Goal: Check status

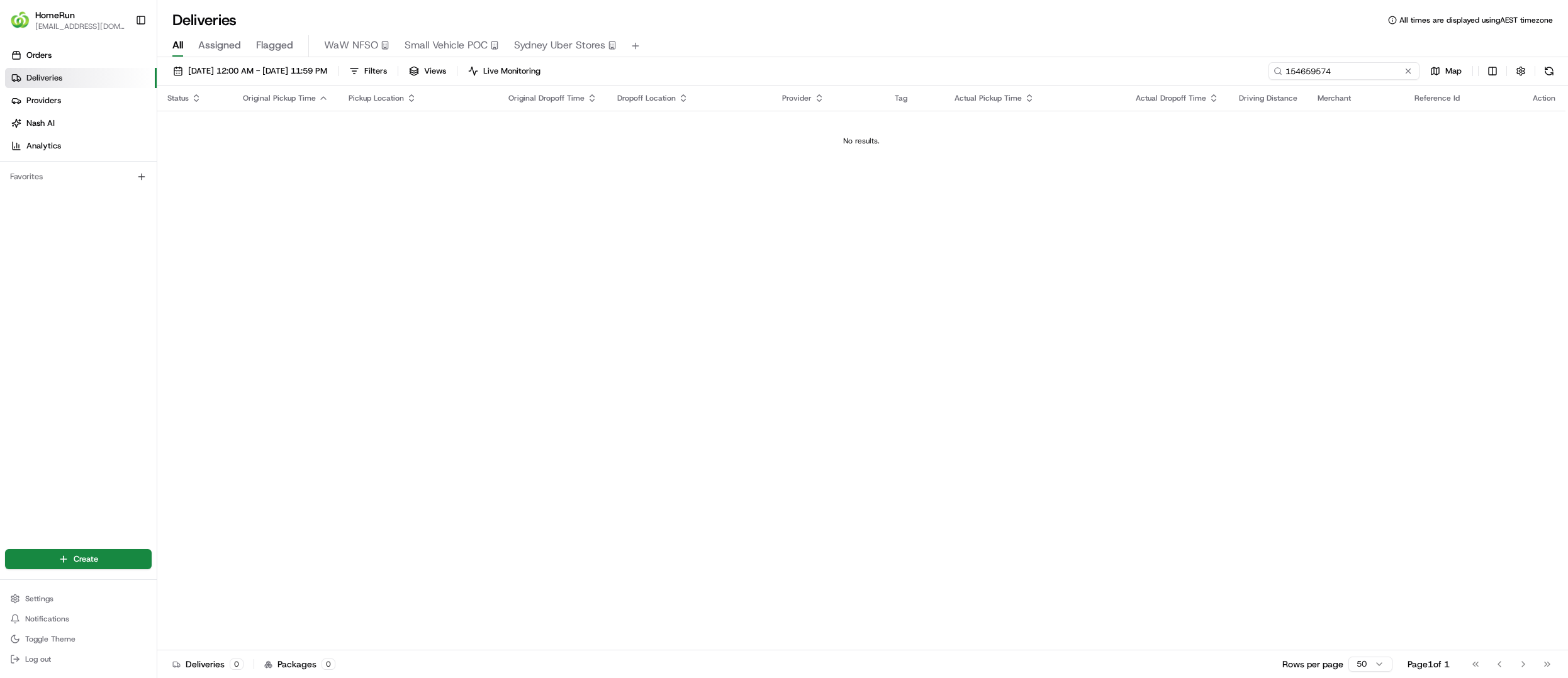
drag, startPoint x: 1306, startPoint y: 74, endPoint x: 1096, endPoint y: 60, distance: 210.5
click at [1044, 60] on div "[DATE] 12:00 AM - [DATE] 11:59 PM Filters Views Live Monitoring 154659574 Map S…" at bounding box center [863, 368] width 1411 height 623
paste input "266194820"
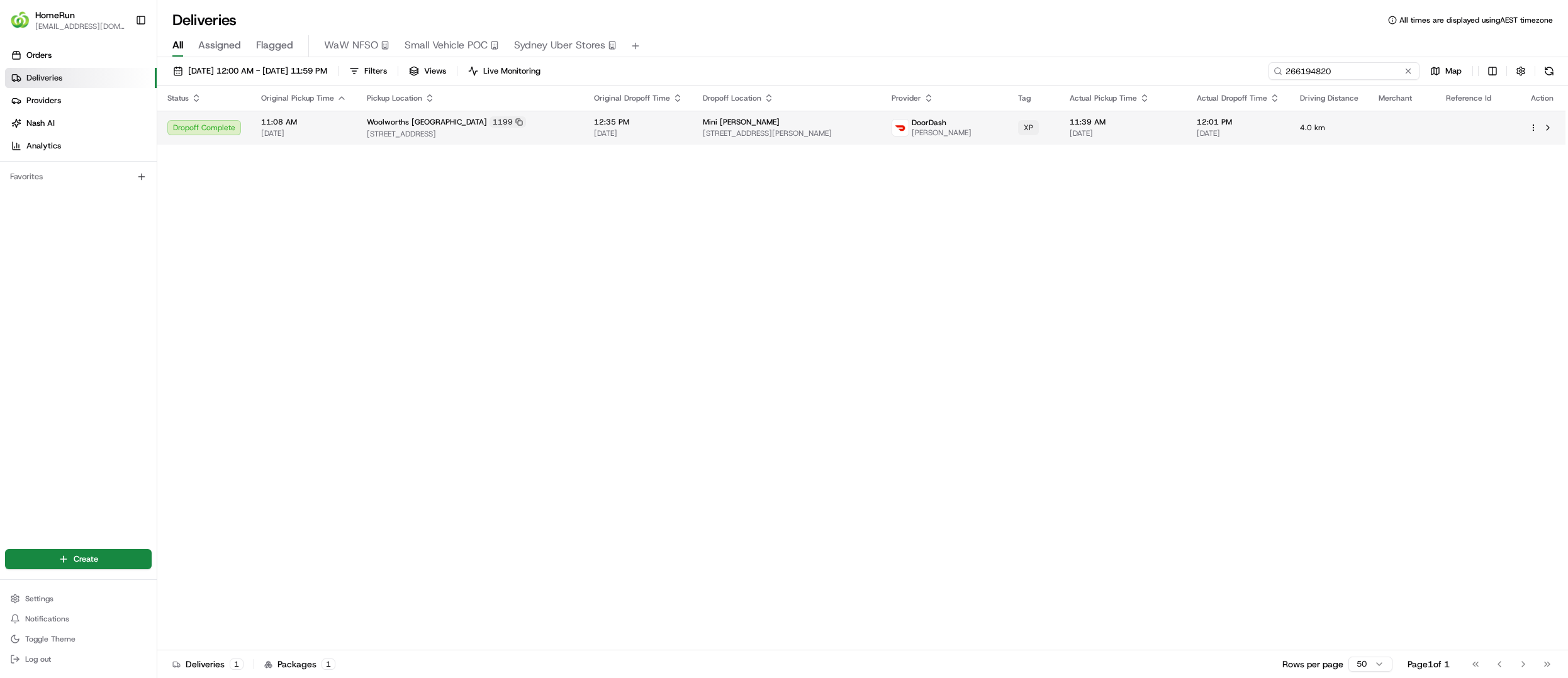
type input "266194820"
click at [466, 134] on span "[STREET_ADDRESS]" at bounding box center [470, 134] width 207 height 10
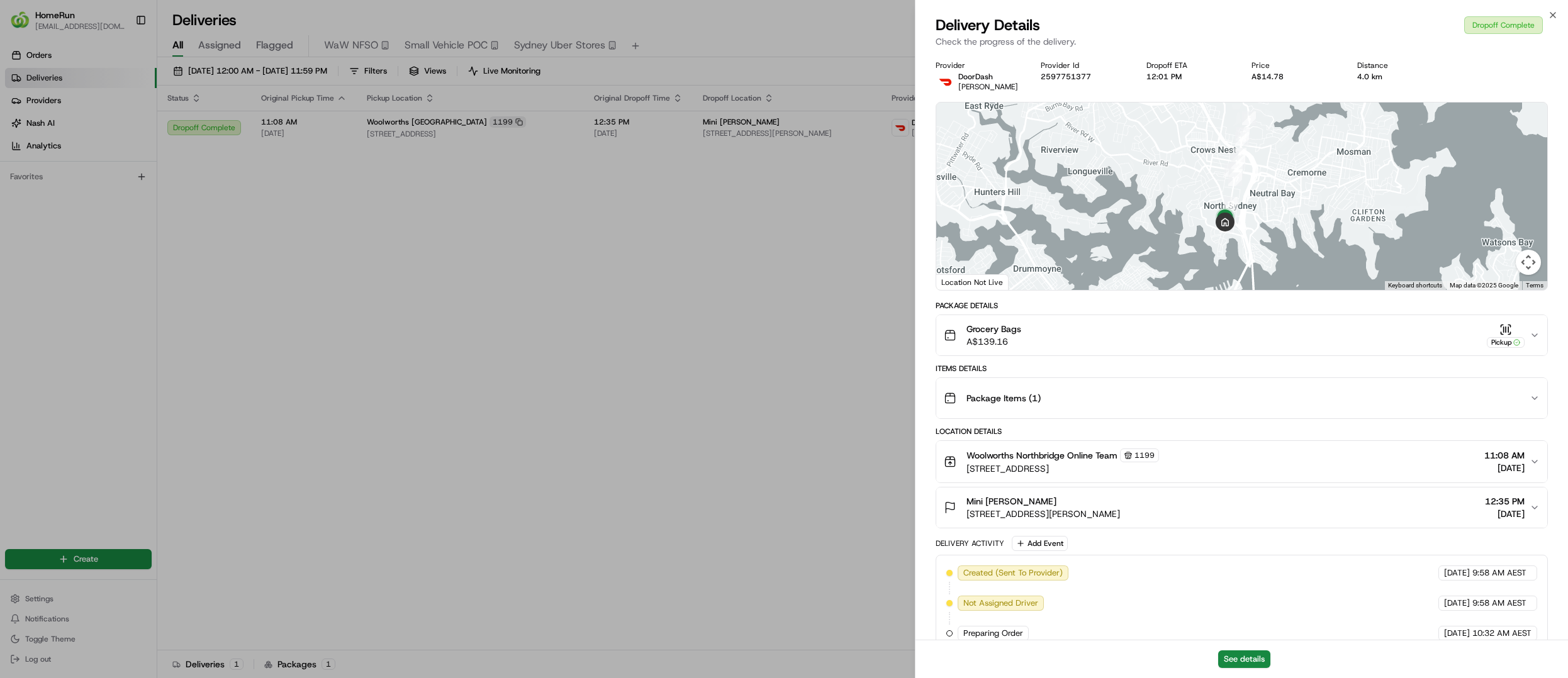
drag, startPoint x: 1237, startPoint y: 233, endPoint x: 1211, endPoint y: 150, distance: 87.0
click at [1044, 150] on div at bounding box center [1241, 197] width 611 height 188
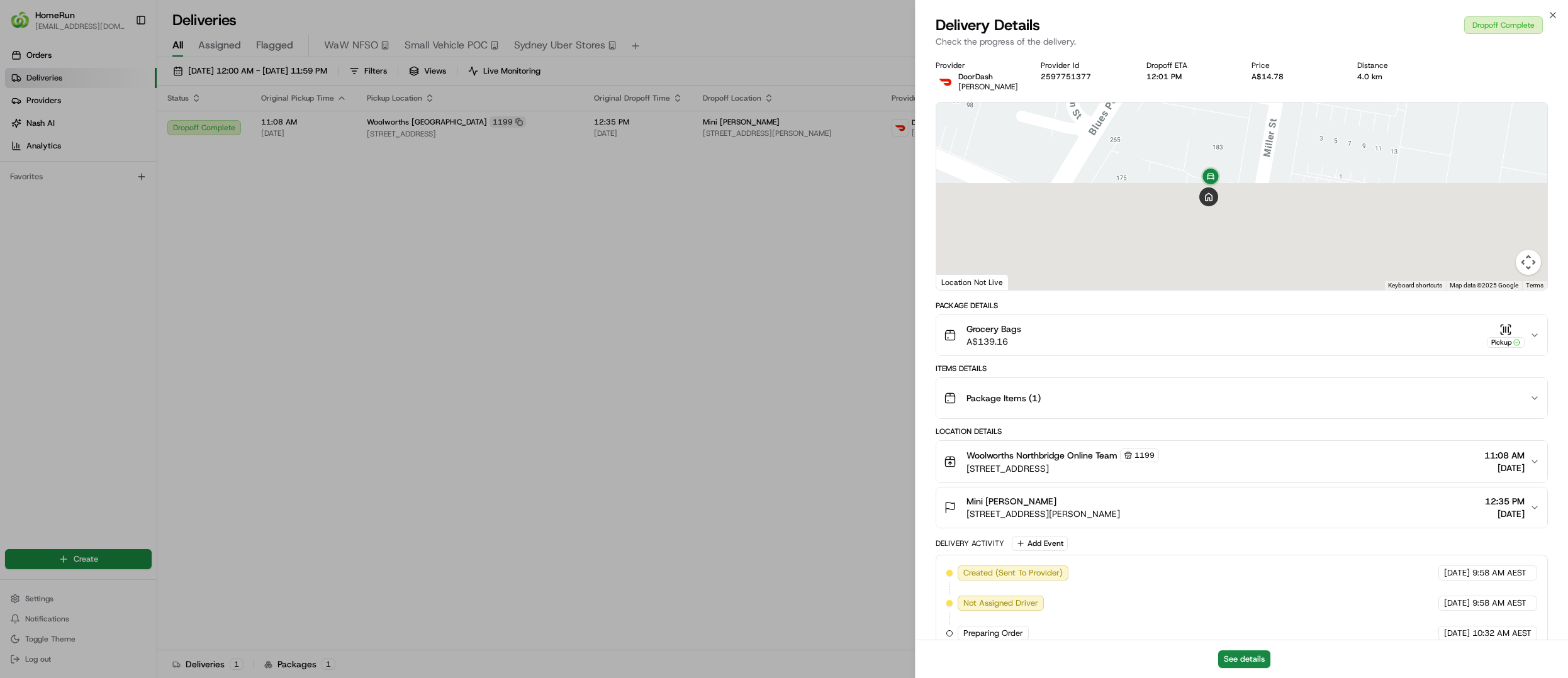
drag, startPoint x: 1251, startPoint y: 250, endPoint x: 1153, endPoint y: 99, distance: 180.0
click at [1044, 99] on div "Provider DoorDash MANOHAR K. Provider Id 2597751377 Dropoff ETA 12:01 PM Price …" at bounding box center [1242, 506] width 612 height 893
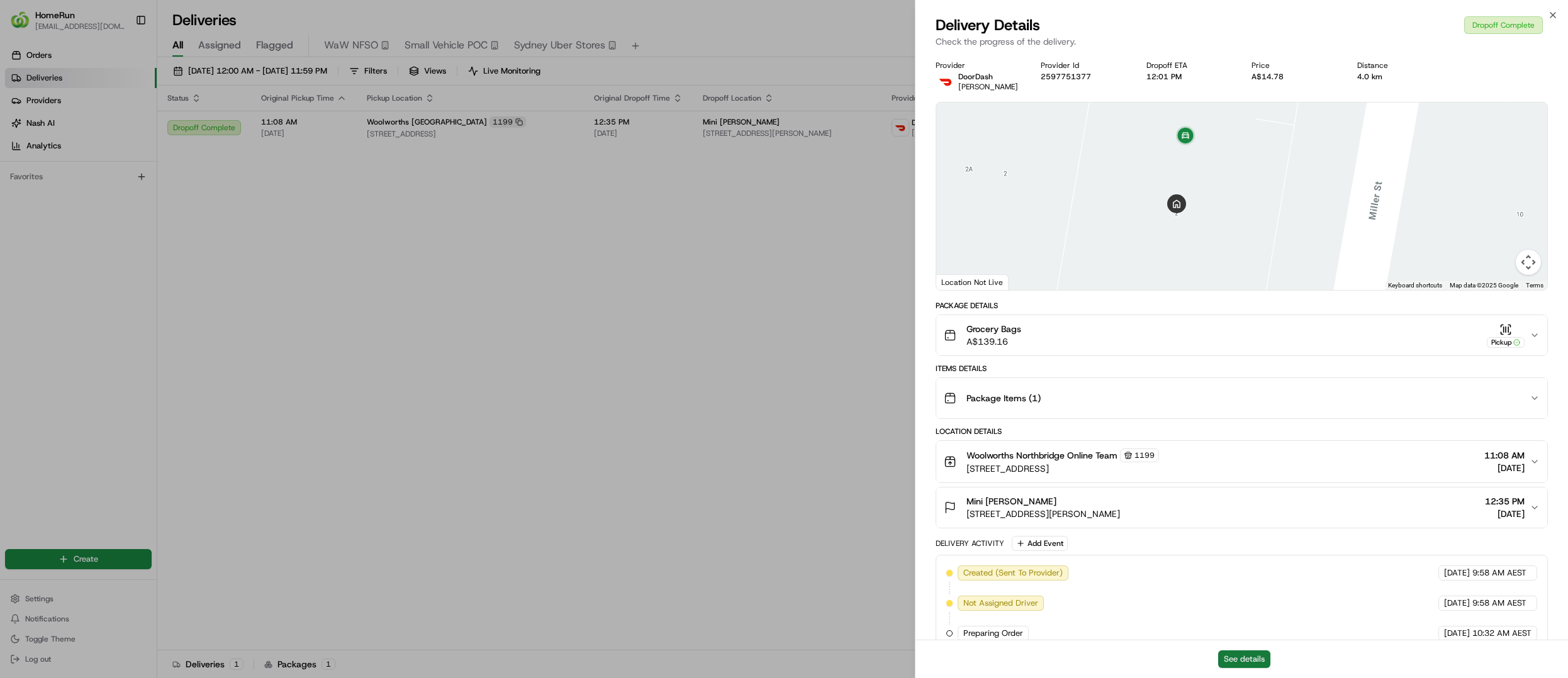
click at [1044, 451] on button "See details" at bounding box center [1244, 659] width 52 height 18
click at [1044, 333] on icon "button" at bounding box center [1534, 335] width 10 height 10
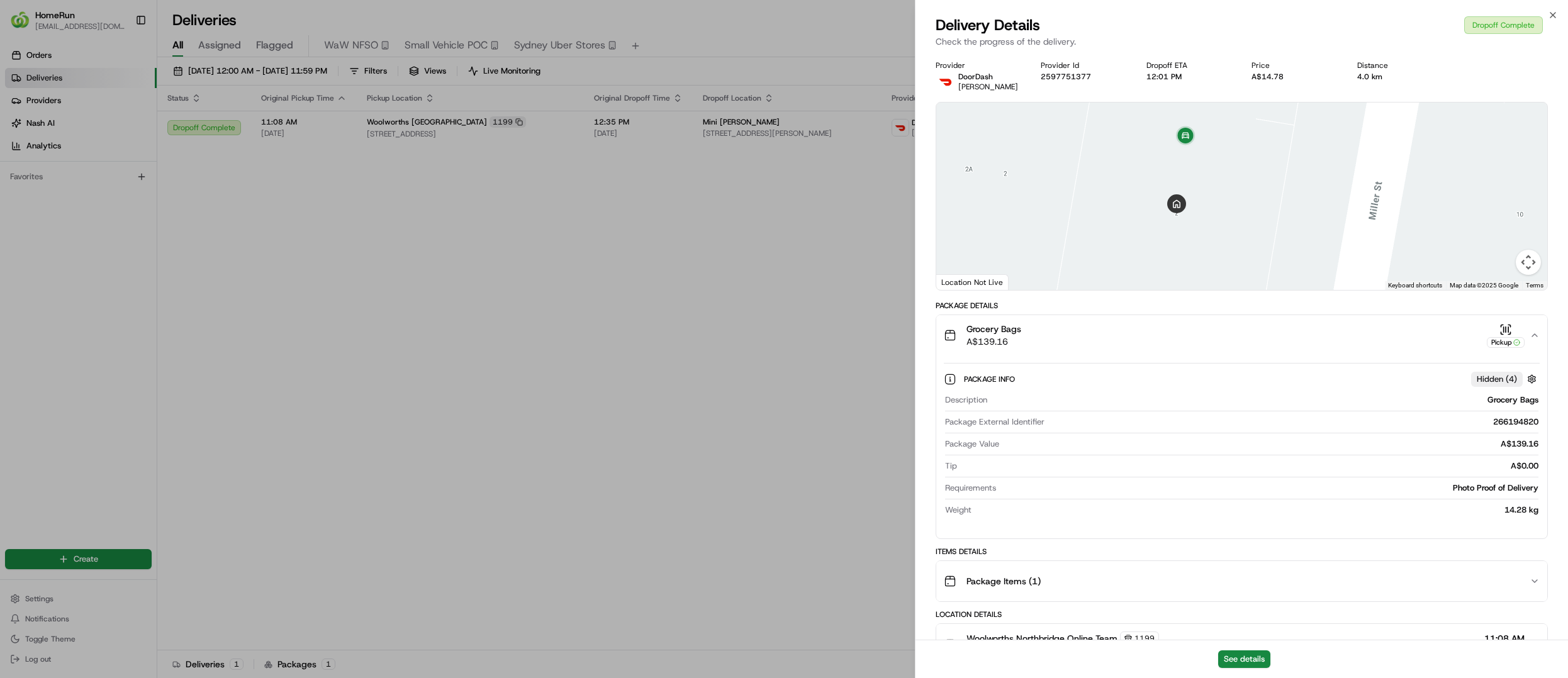
click at [1044, 333] on icon "button" at bounding box center [1534, 335] width 10 height 10
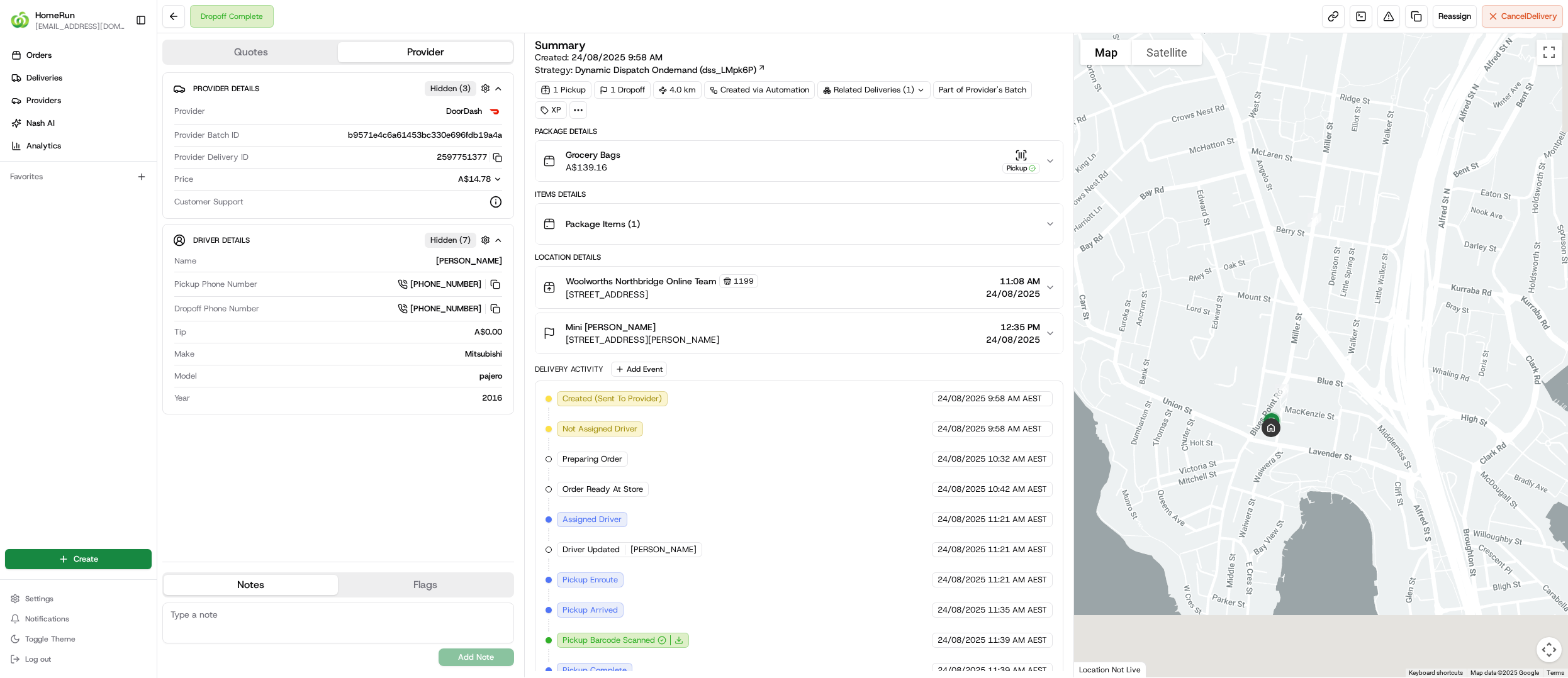
drag, startPoint x: 1268, startPoint y: 550, endPoint x: 1230, endPoint y: 326, distance: 227.2
click at [1230, 326] on div at bounding box center [1321, 355] width 494 height 644
